Goal: Find specific page/section: Find specific page/section

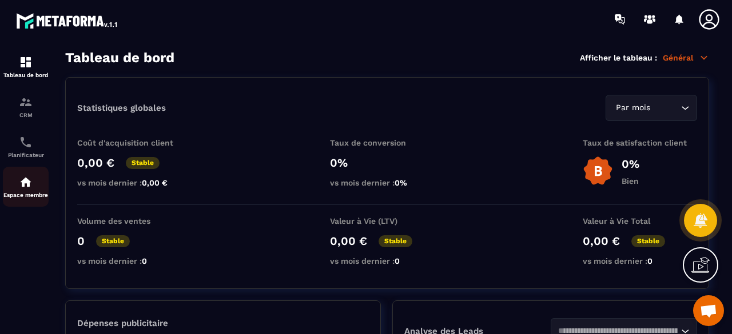
click at [22, 185] on img at bounding box center [26, 183] width 14 height 14
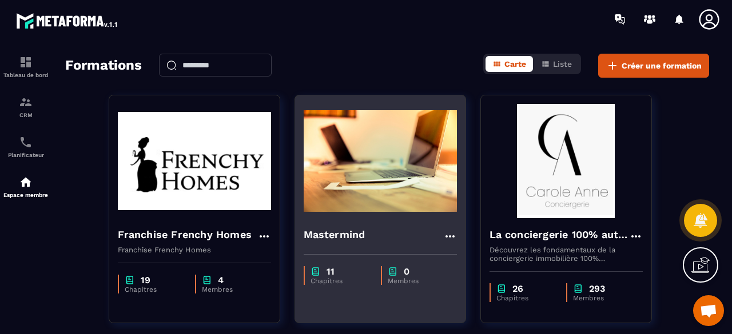
scroll to position [57, 0]
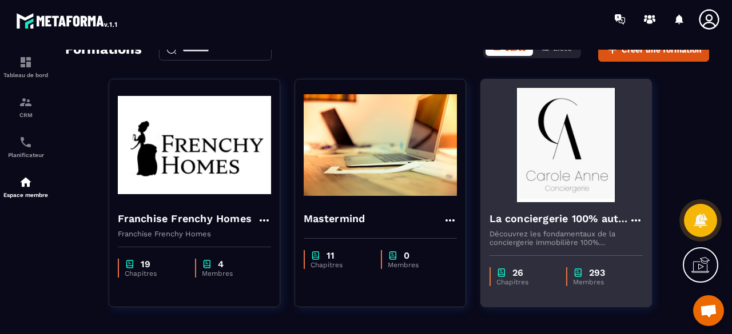
click at [592, 183] on img at bounding box center [565, 145] width 153 height 114
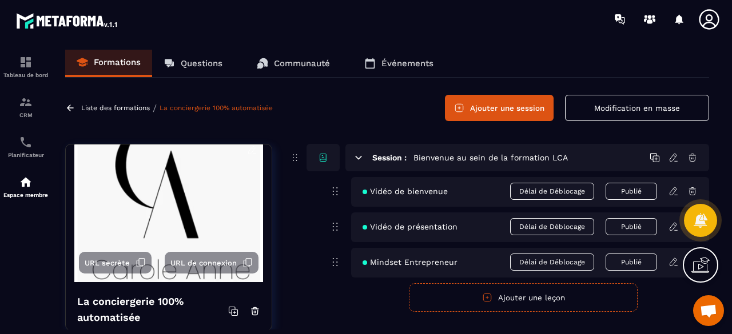
click at [203, 65] on p "Questions" at bounding box center [202, 63] width 42 height 10
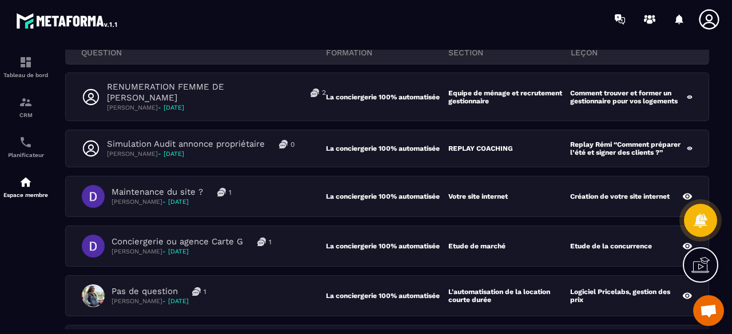
scroll to position [114, 0]
